Goal: Navigation & Orientation: Find specific page/section

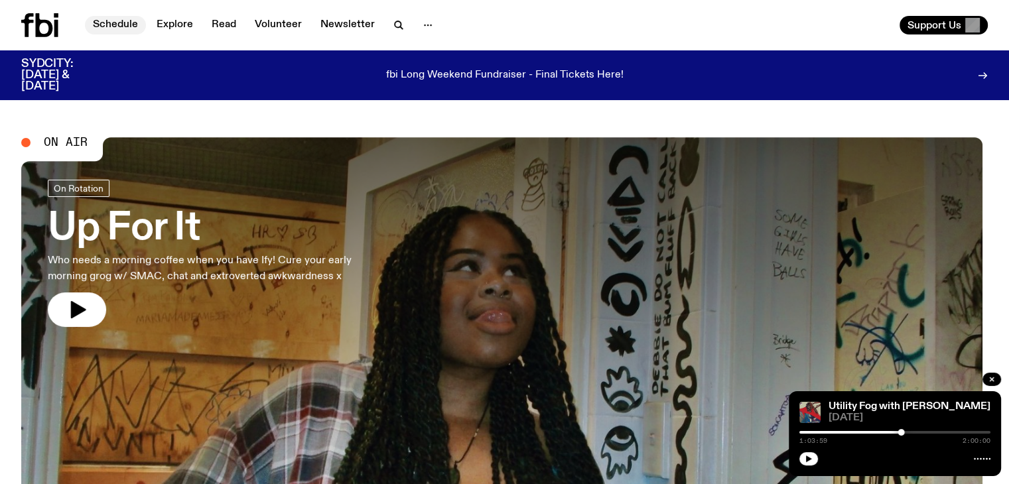
click at [111, 21] on link "Schedule" at bounding box center [115, 25] width 61 height 19
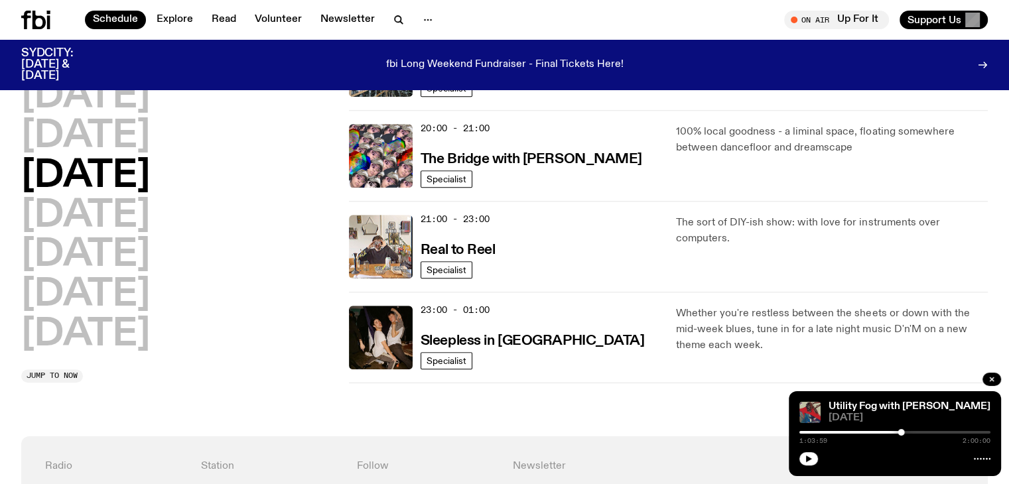
scroll to position [653, 0]
click at [101, 335] on h2 "[DATE]" at bounding box center [85, 334] width 129 height 37
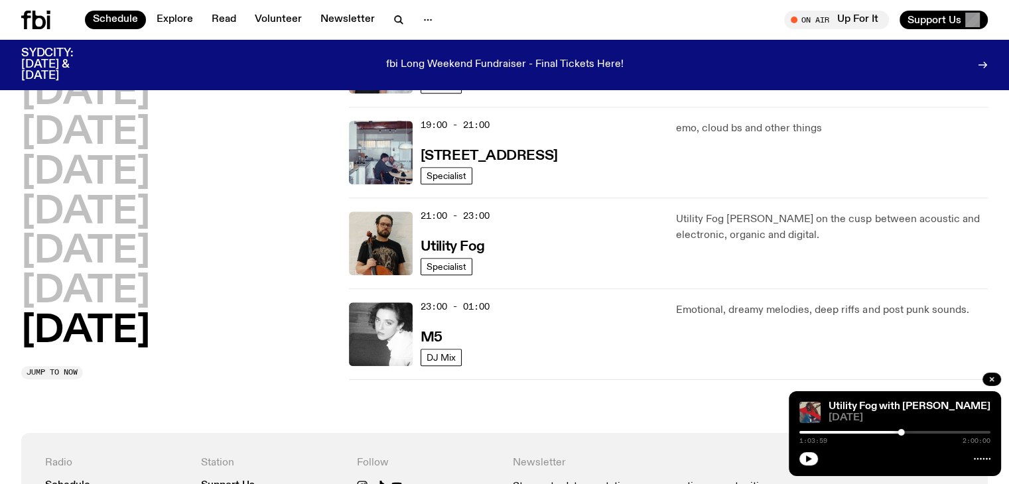
scroll to position [938, 0]
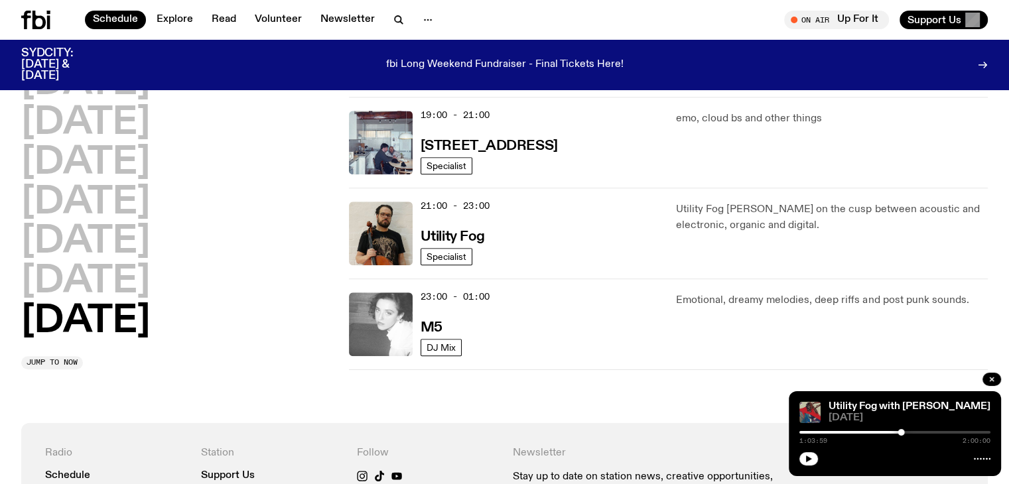
click at [389, 322] on img at bounding box center [381, 324] width 64 height 64
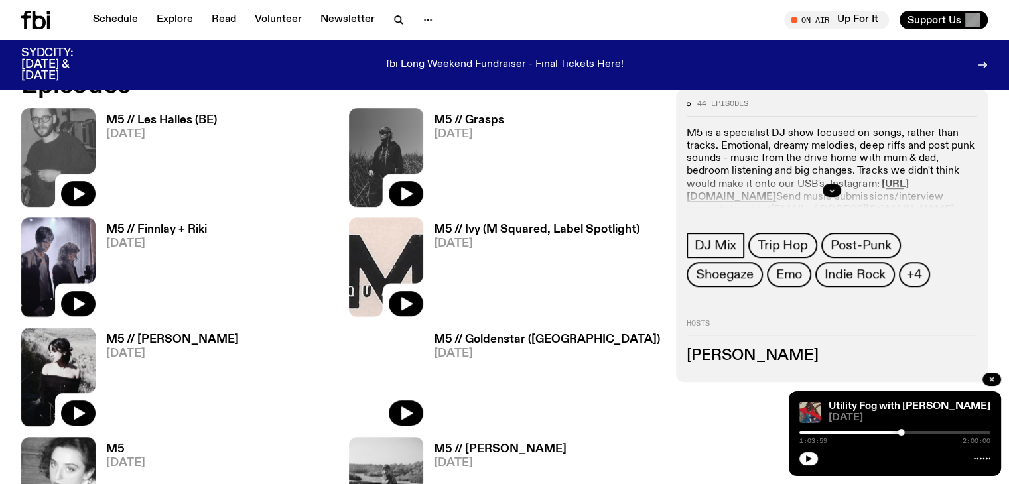
scroll to position [692, 0]
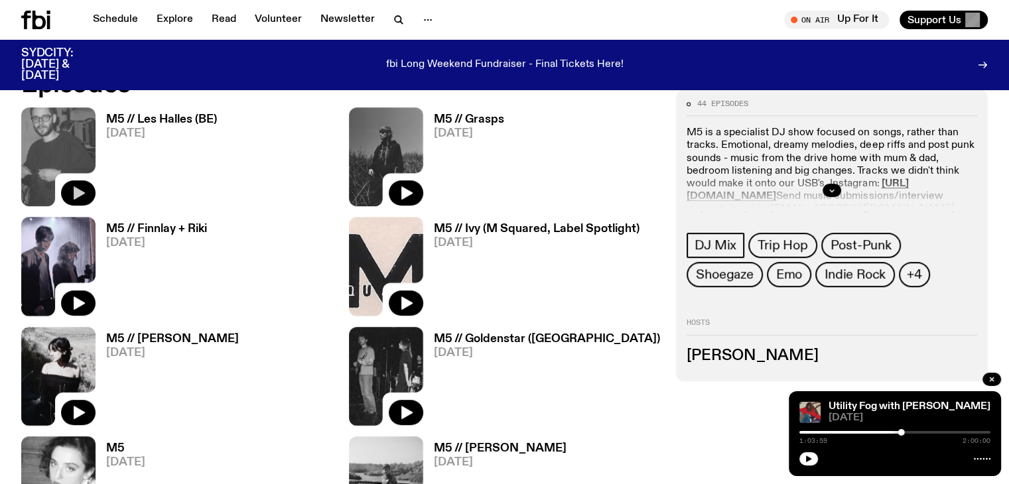
click at [78, 186] on icon "button" at bounding box center [79, 192] width 11 height 13
